Goal: Transaction & Acquisition: Purchase product/service

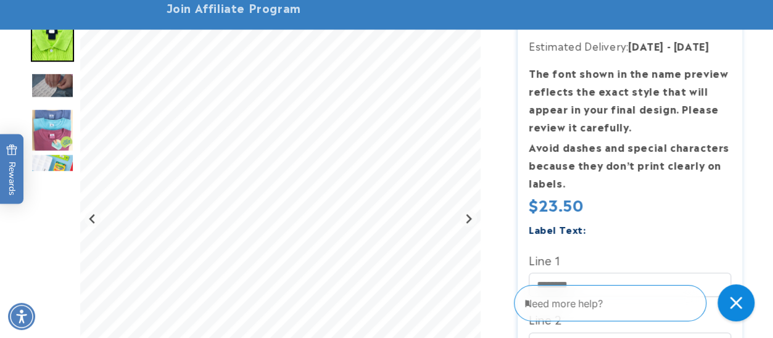
scroll to position [309, 0]
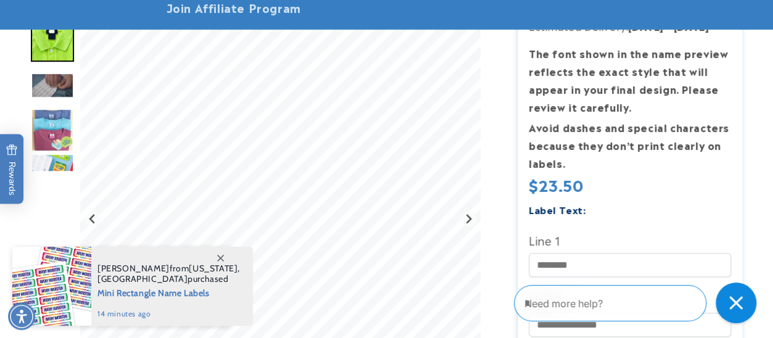
click at [735, 302] on icon "Close gorgias live chat" at bounding box center [735, 302] width 13 height 13
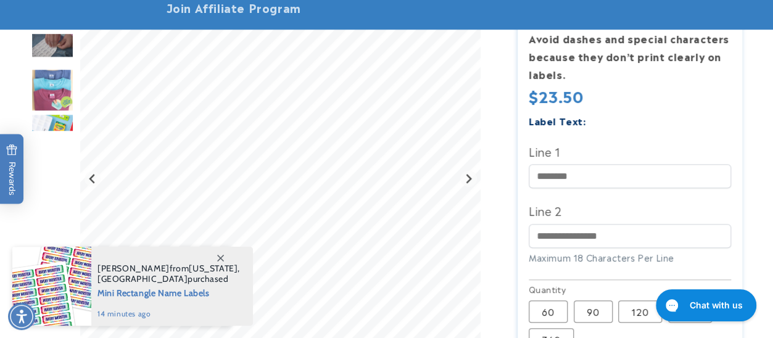
scroll to position [432, 0]
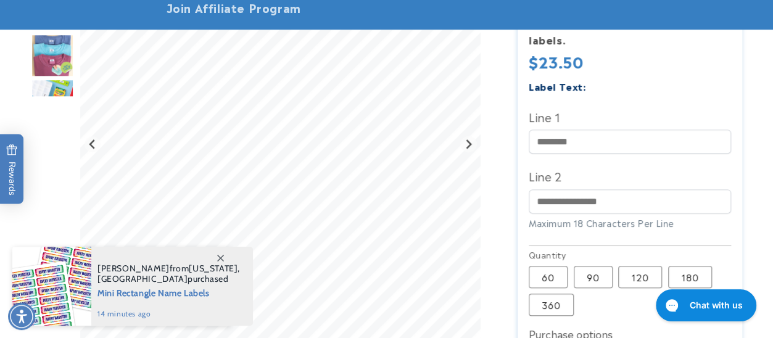
click at [218, 256] on icon at bounding box center [220, 258] width 7 height 7
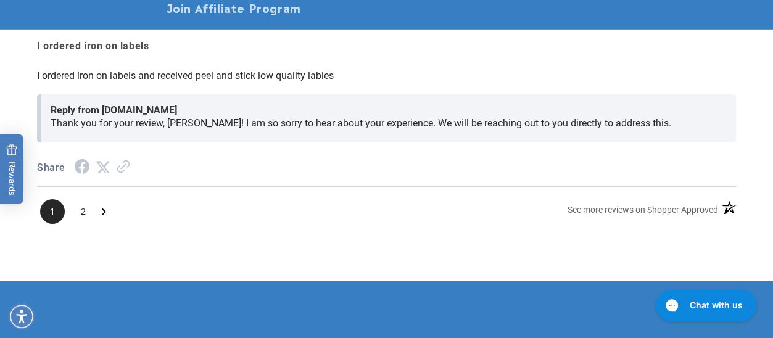
scroll to position [2037, 0]
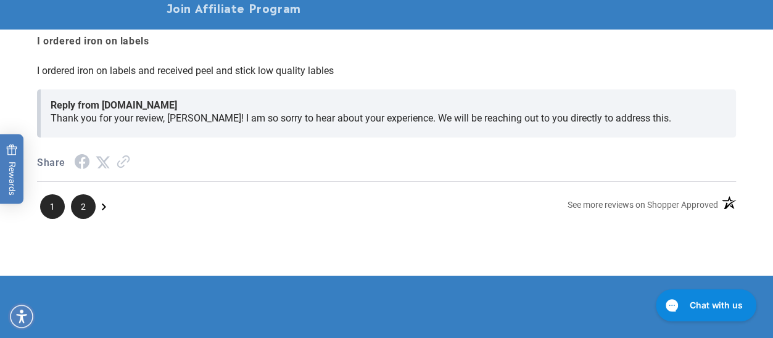
click at [88, 215] on span "2" at bounding box center [83, 206] width 25 height 25
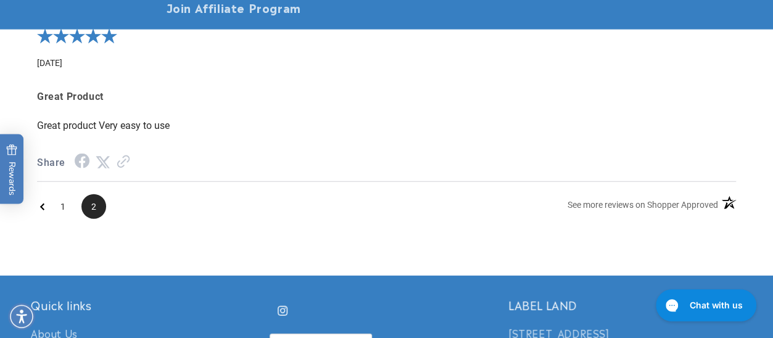
scroll to position [1653, 0]
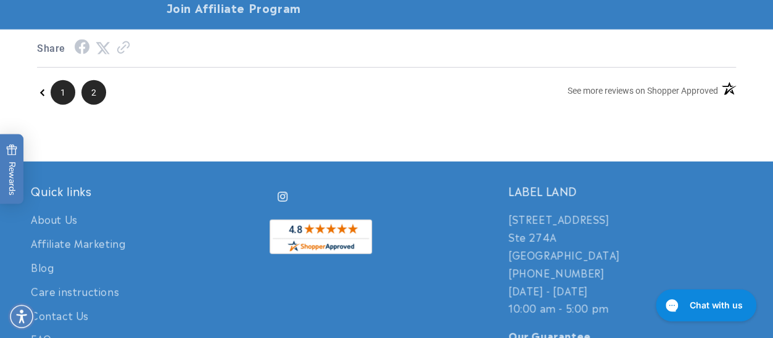
click at [63, 99] on span "1" at bounding box center [63, 92] width 25 height 25
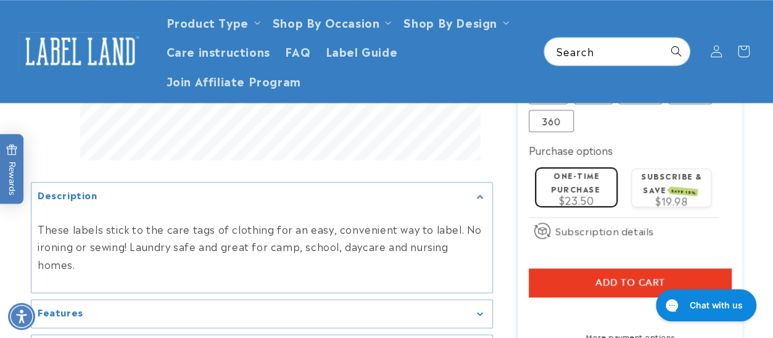
scroll to position [555, 0]
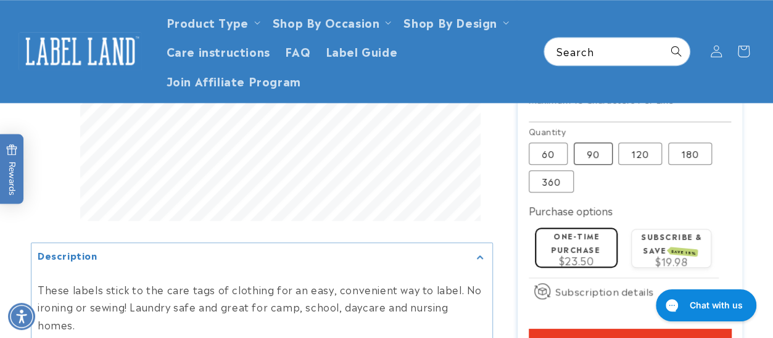
click at [594, 154] on label "90 Variant sold out or unavailable" at bounding box center [593, 154] width 39 height 22
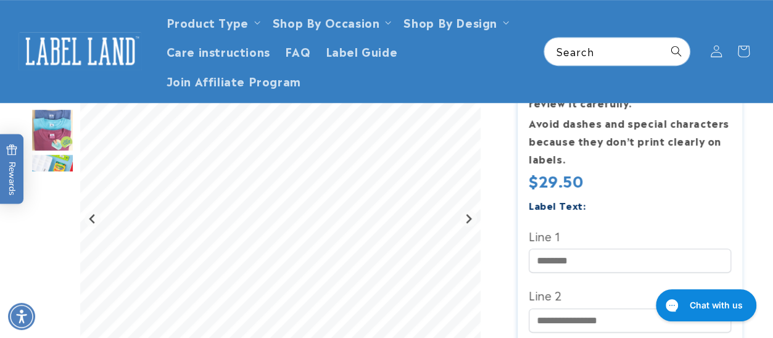
scroll to position [247, 0]
